Goal: Task Accomplishment & Management: Manage account settings

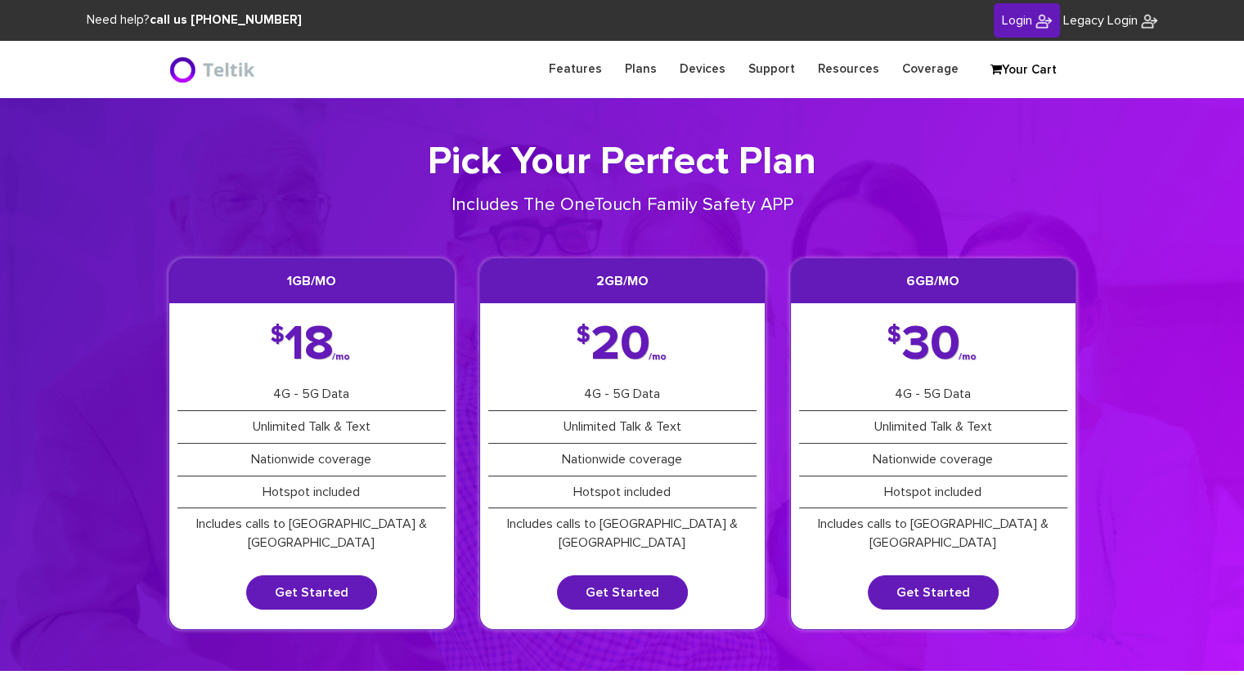
type input "[PERSON_NAME][EMAIL_ADDRESS][DOMAIN_NAME]"
click at [998, 12] on link "Login" at bounding box center [1026, 20] width 66 height 35
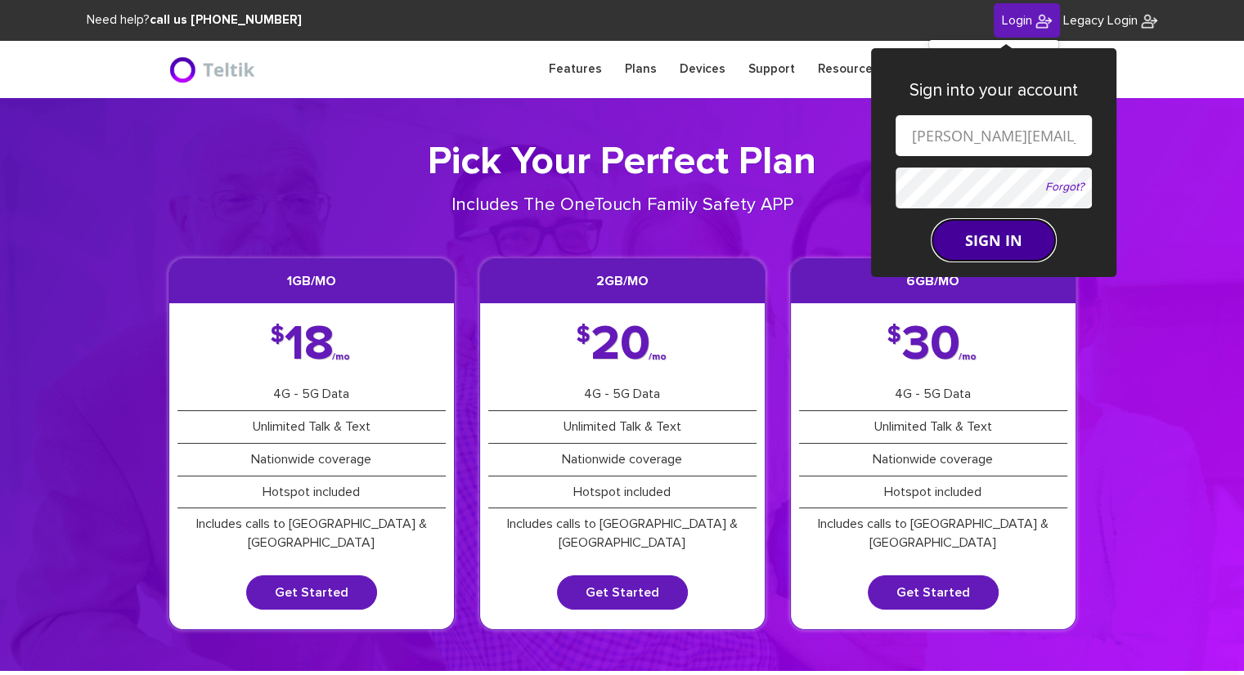
click at [984, 247] on button "SIGN IN" at bounding box center [993, 240] width 123 height 41
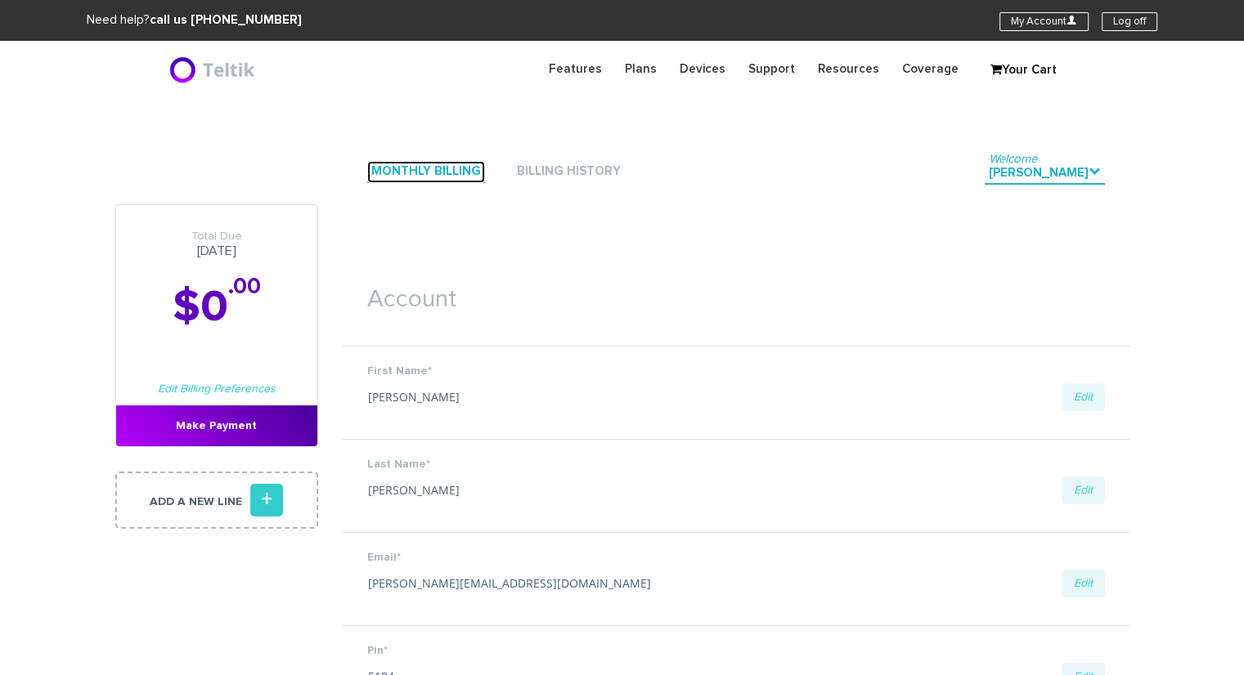
click at [430, 175] on link "Monthly Billing" at bounding box center [426, 172] width 118 height 22
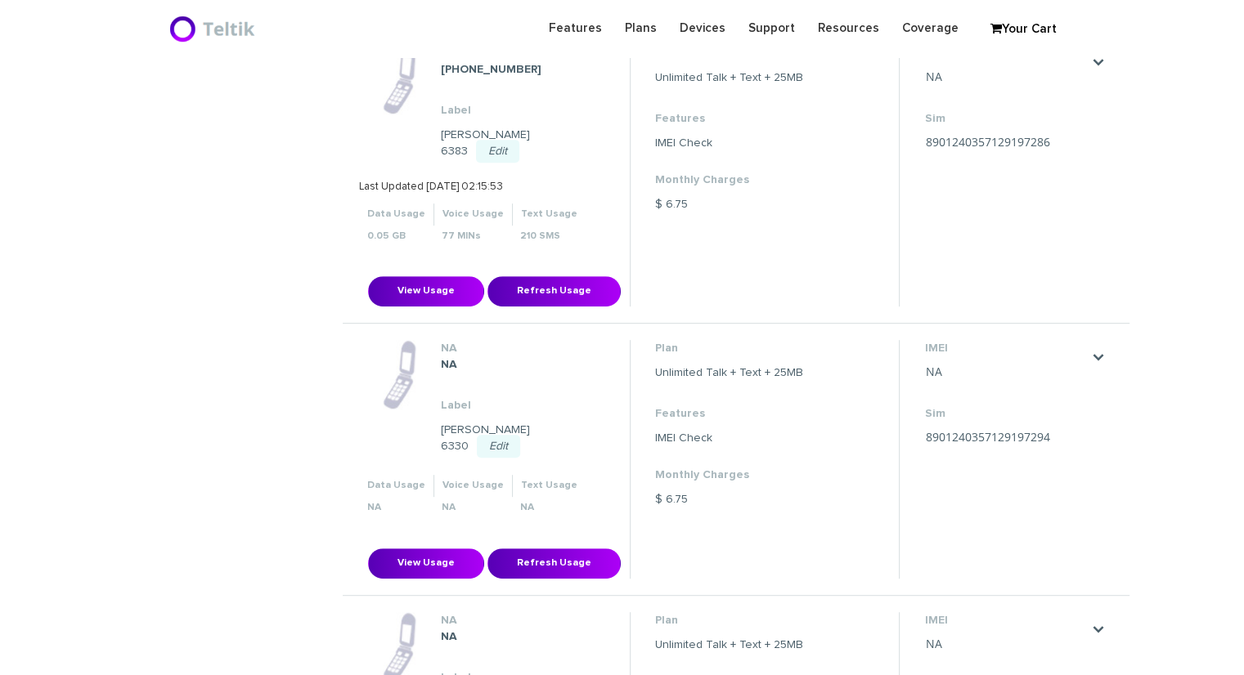
scroll to position [736, 0]
